Goal: Find specific page/section: Find specific page/section

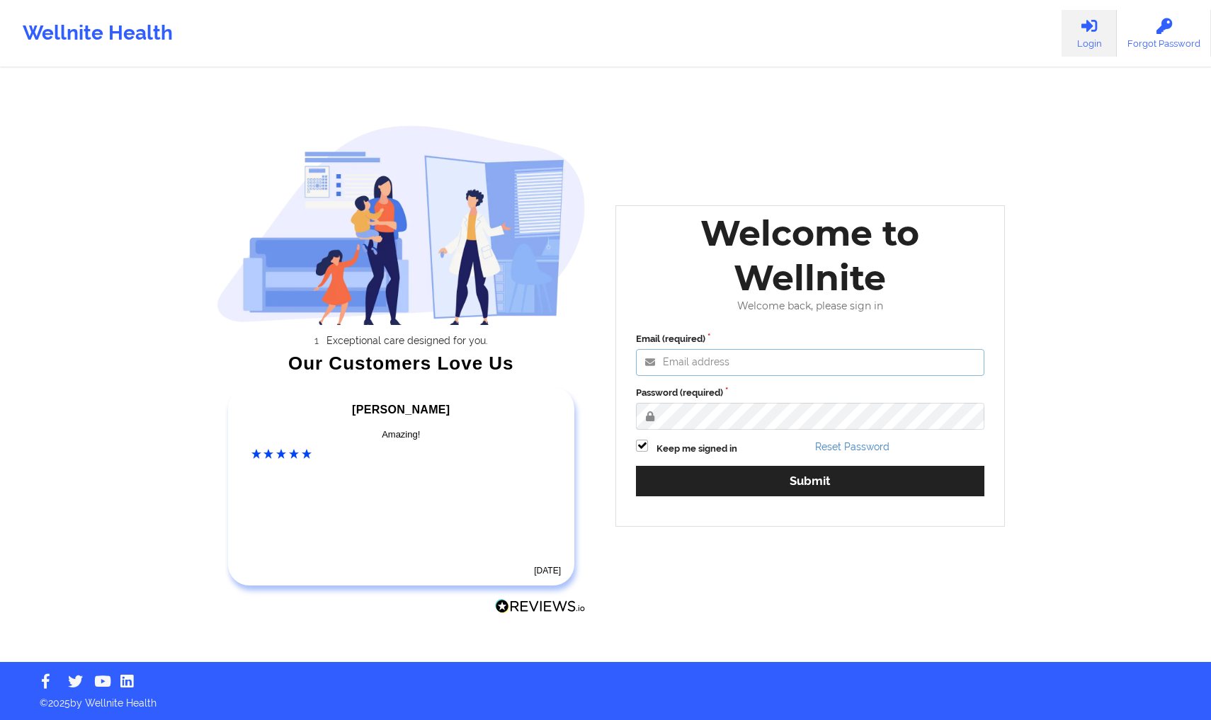
click at [871, 359] on input "Email (required)" at bounding box center [810, 362] width 348 height 27
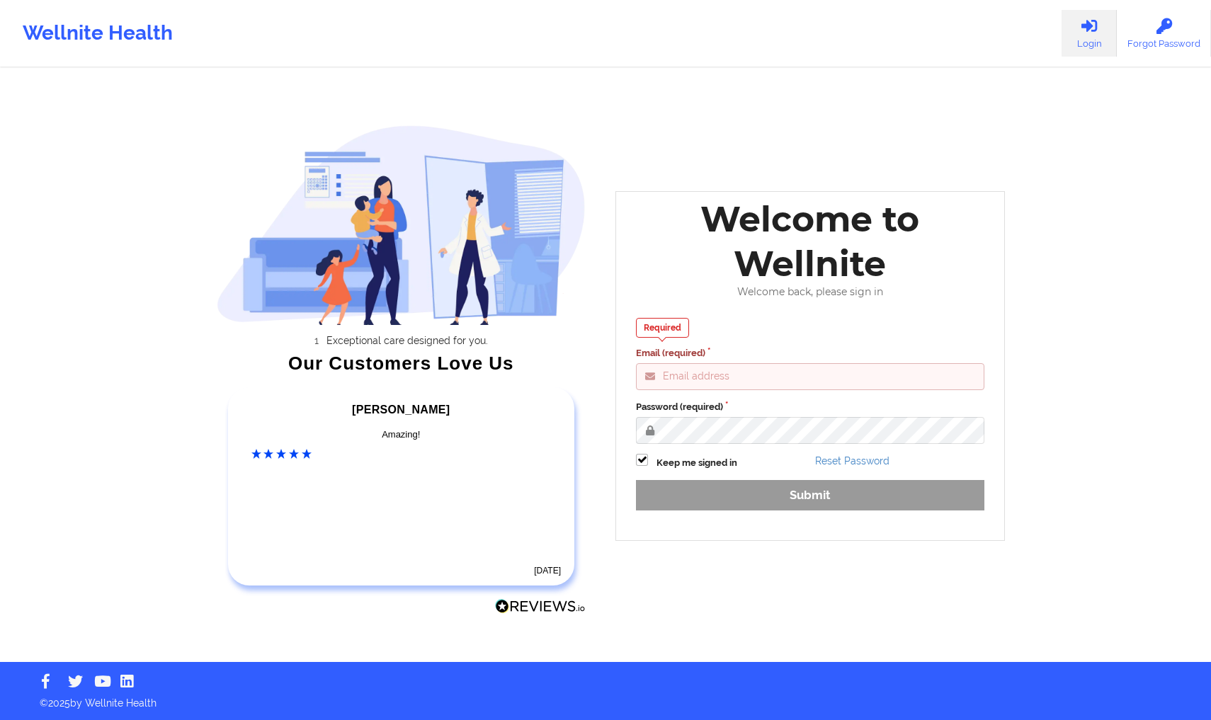
type input "[PERSON_NAME][EMAIL_ADDRESS][DOMAIN_NAME]"
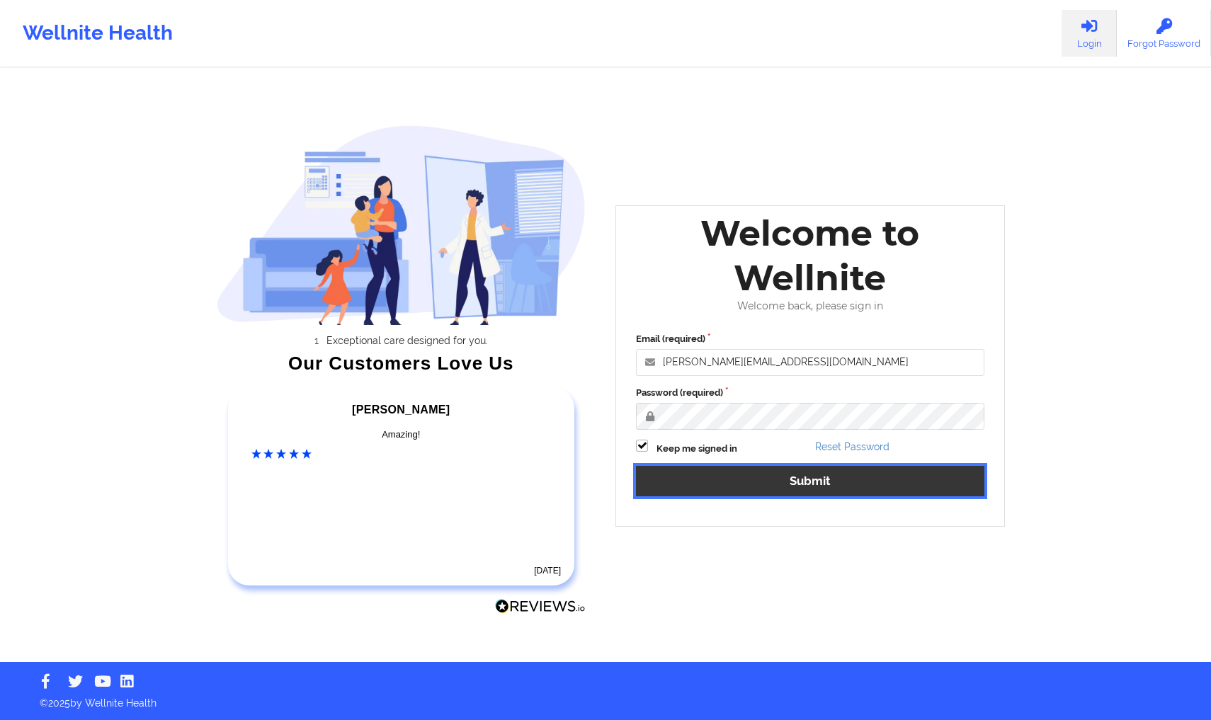
click at [901, 474] on button "Submit" at bounding box center [810, 481] width 348 height 30
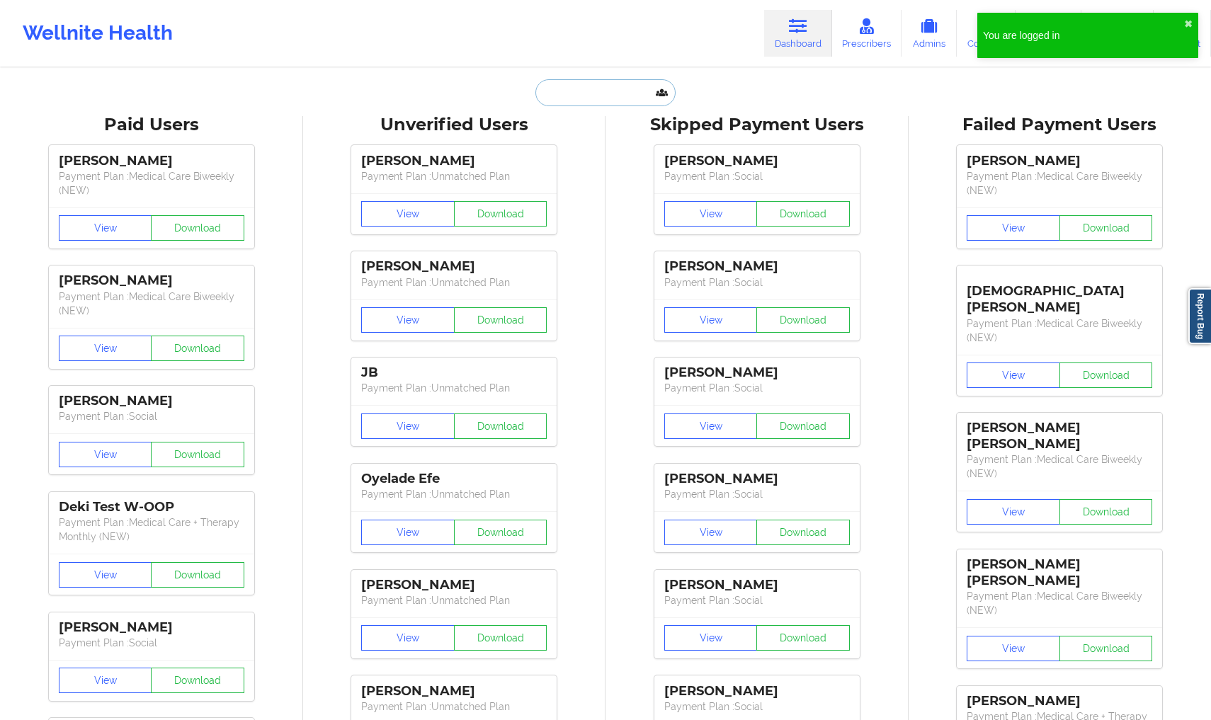
click at [581, 90] on input "text" at bounding box center [605, 92] width 140 height 27
paste input "[PERSON_NAME]"
type input "[PERSON_NAME]"
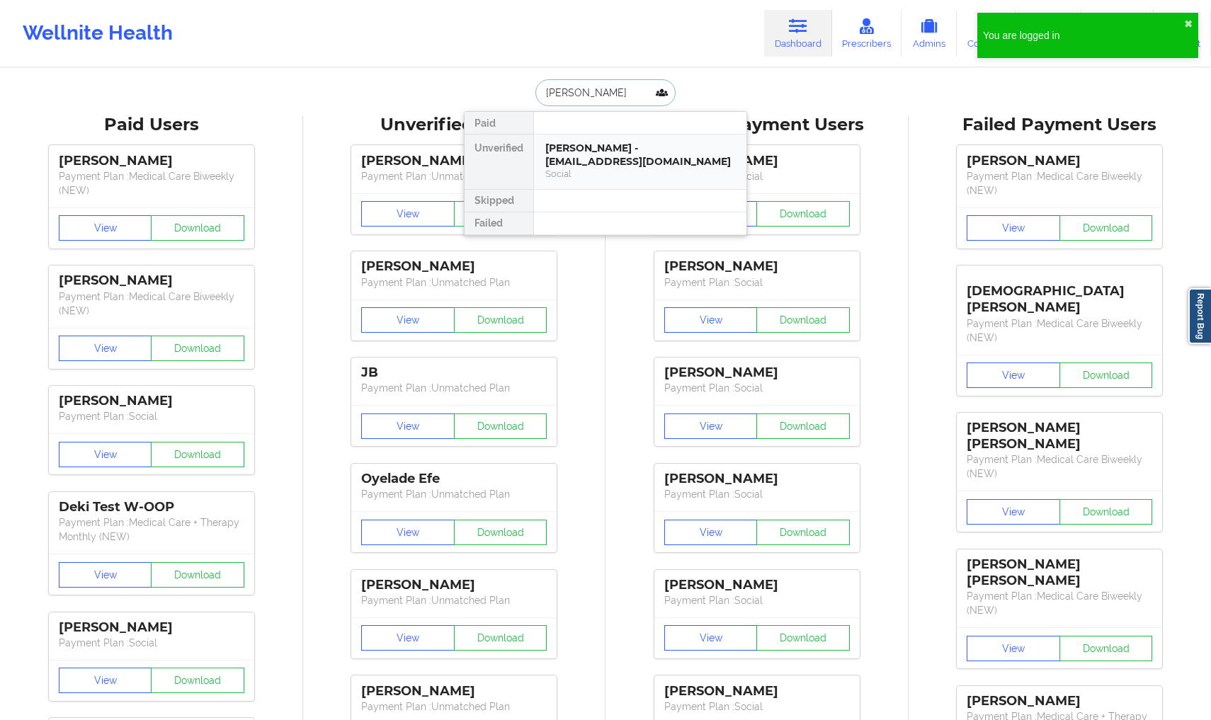
click at [610, 158] on div "[PERSON_NAME] - [EMAIL_ADDRESS][DOMAIN_NAME]" at bounding box center [640, 155] width 190 height 26
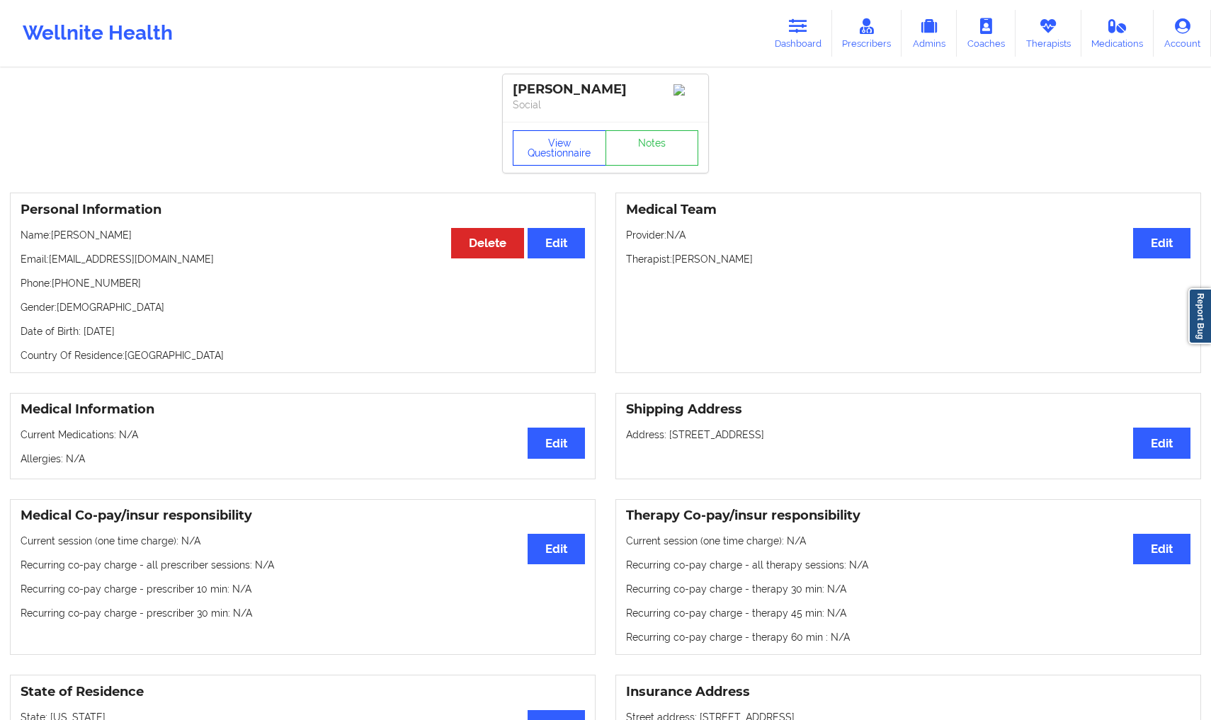
click at [537, 151] on button "View Questionnaire" at bounding box center [559, 147] width 93 height 35
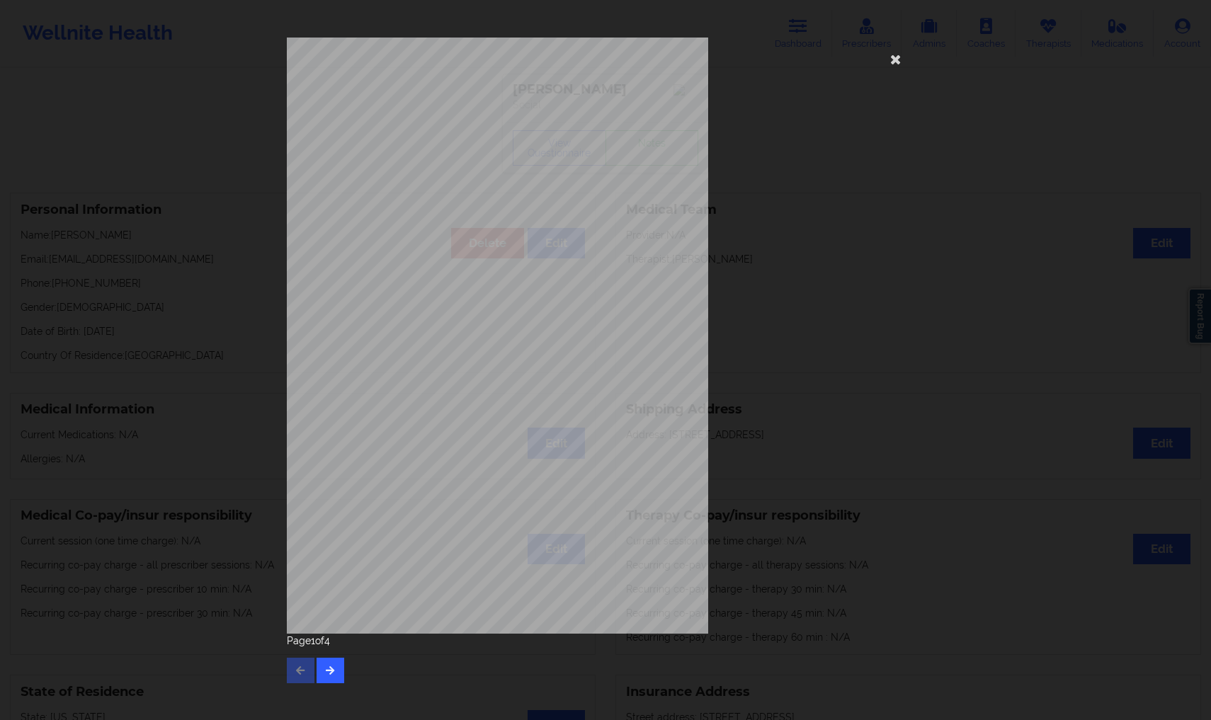
click at [908, 59] on div "[STREET_ADDRESS] What state do you live in ? [US_STATE] Full Name [PERSON_NAME]…" at bounding box center [605, 336] width 637 height 596
click at [888, 59] on icon at bounding box center [895, 58] width 23 height 23
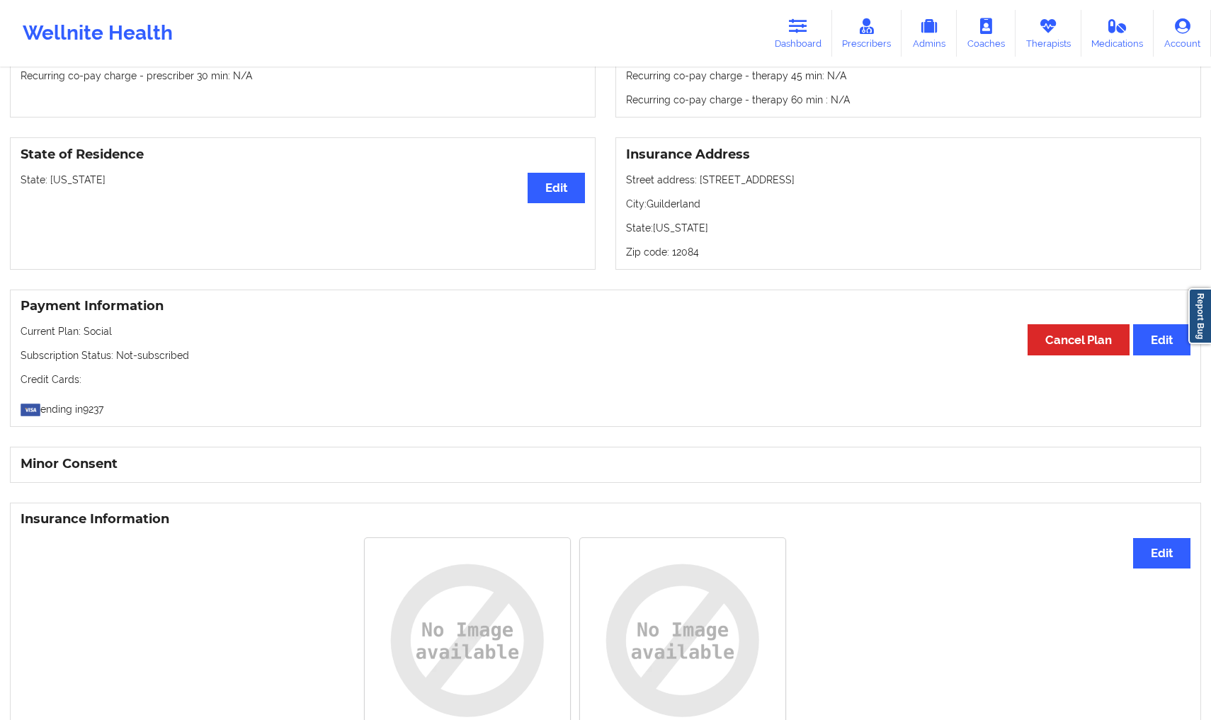
scroll to position [679, 0]
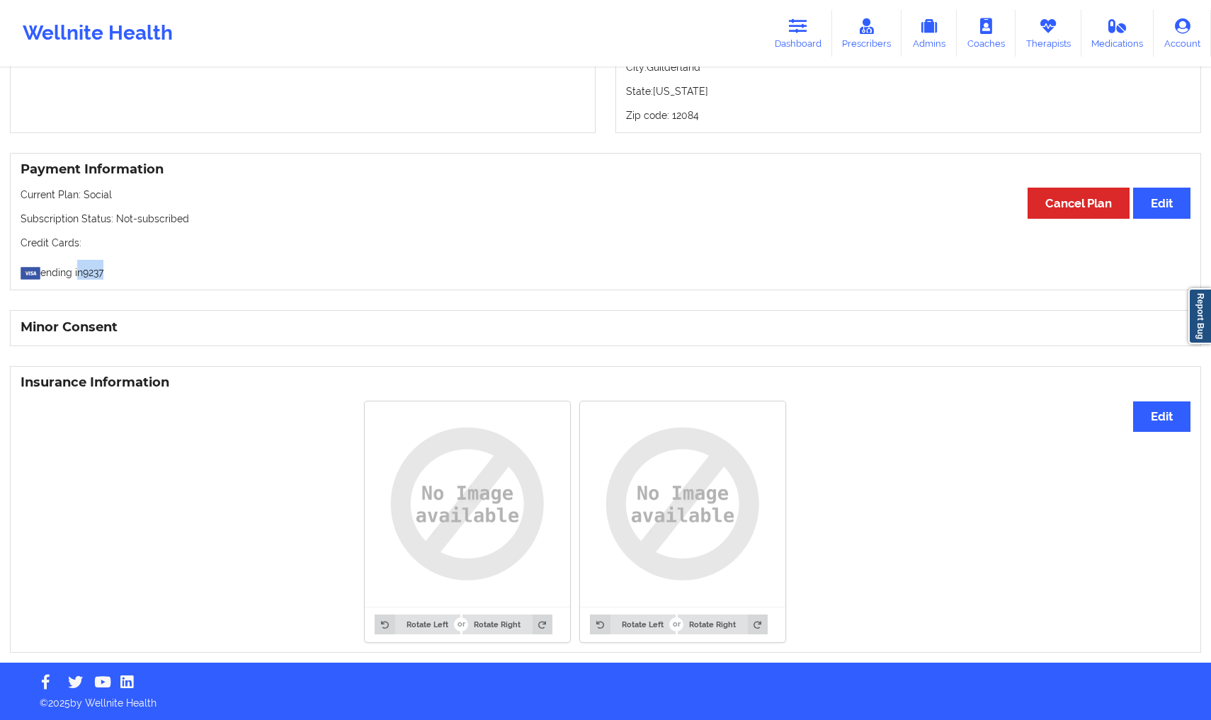
drag, startPoint x: 77, startPoint y: 270, endPoint x: 184, endPoint y: 270, distance: 106.9
click at [184, 270] on p "ending in 9237" at bounding box center [606, 270] width 1170 height 20
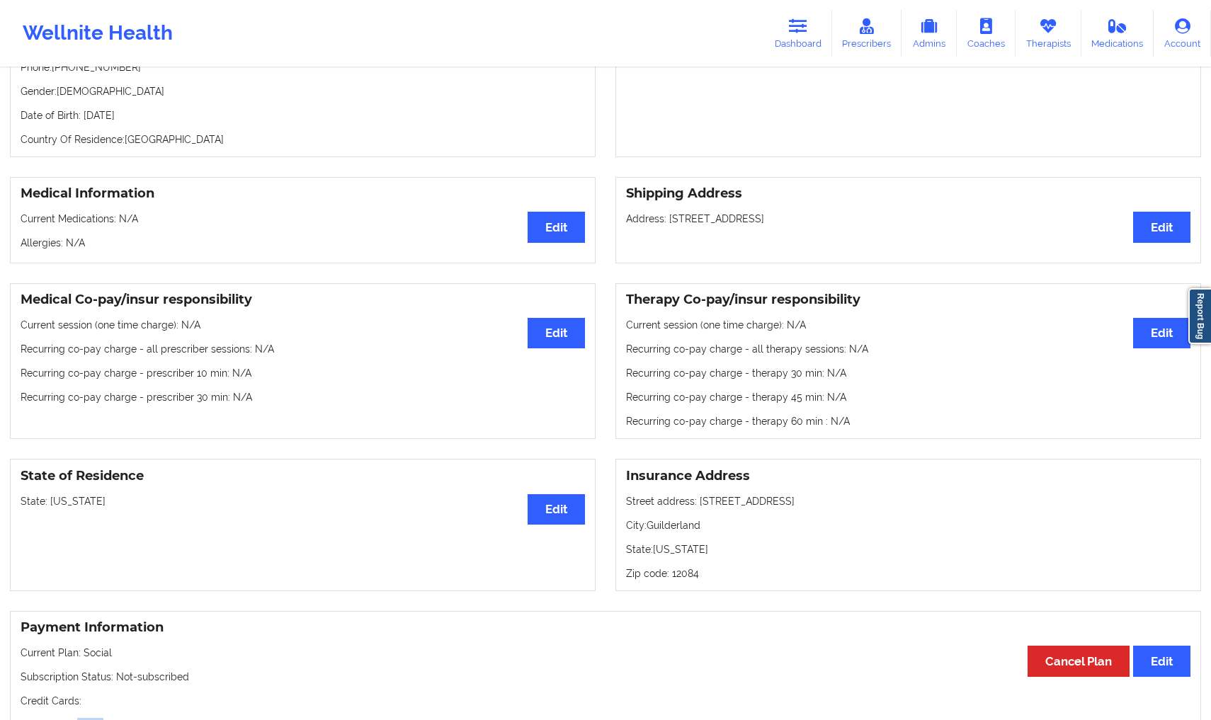
scroll to position [0, 0]
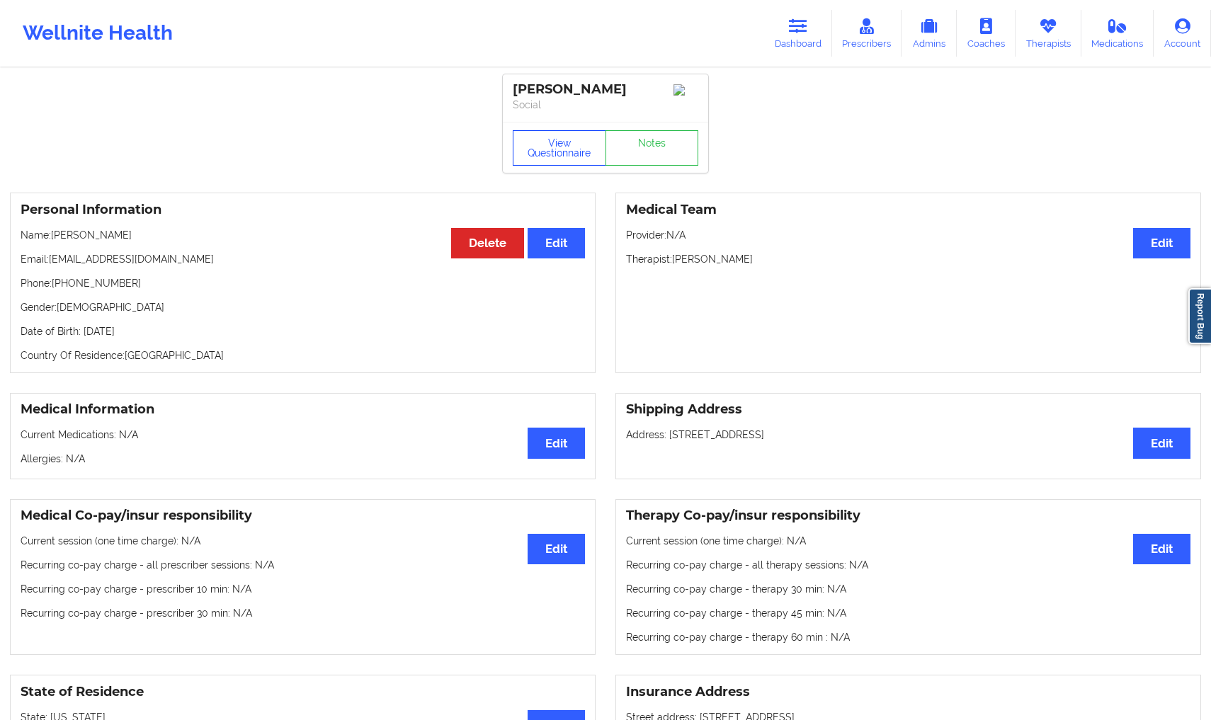
click at [564, 159] on button "View Questionnaire" at bounding box center [559, 147] width 93 height 35
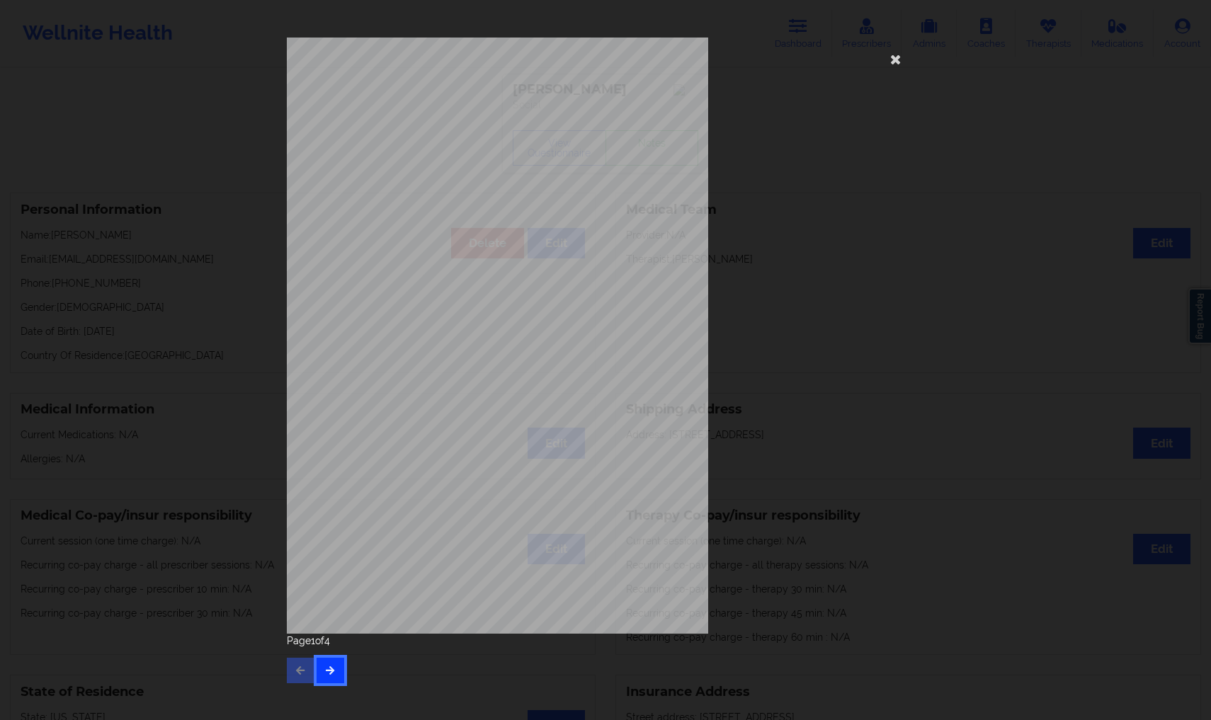
click at [331, 670] on icon "button" at bounding box center [330, 669] width 12 height 8
click at [290, 119] on div "commercial Insurance Member ID for patient 93158234800 Insurance company name d…" at bounding box center [605, 336] width 637 height 596
